Goal: Task Accomplishment & Management: Manage account settings

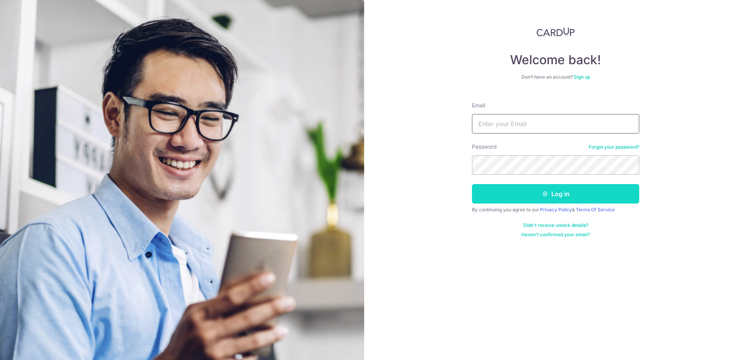
type input "[PERSON_NAME][EMAIL_ADDRESS][DOMAIN_NAME]"
click at [555, 193] on button "Log in" at bounding box center [555, 193] width 167 height 19
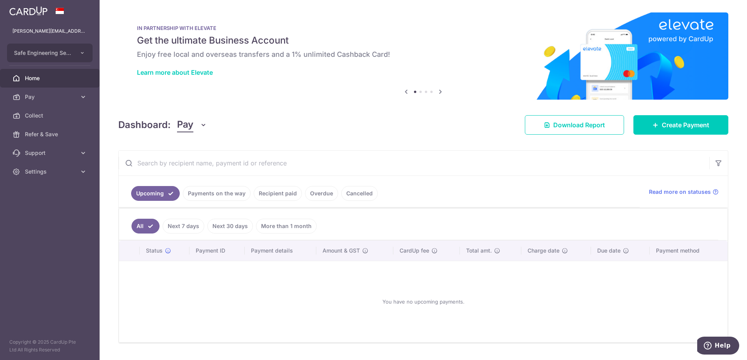
click at [228, 193] on link "Payments on the way" at bounding box center [217, 193] width 68 height 15
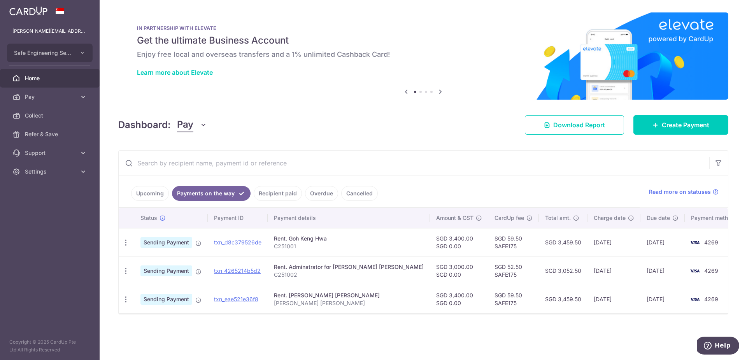
click at [272, 195] on link "Recipient paid" at bounding box center [278, 193] width 48 height 15
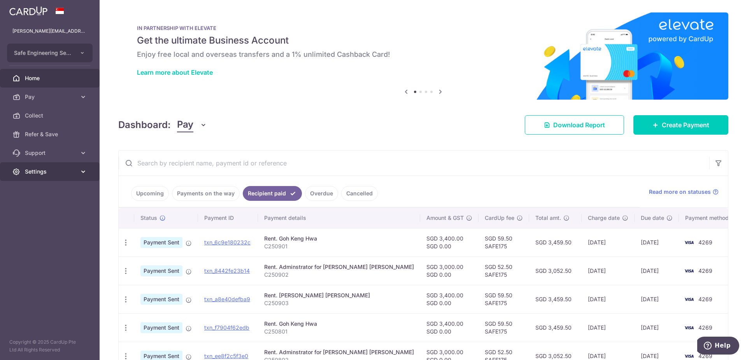
click at [37, 174] on span "Settings" at bounding box center [50, 172] width 51 height 8
click at [34, 209] on span "Logout" at bounding box center [50, 209] width 51 height 8
